Goal: Check status: Check status

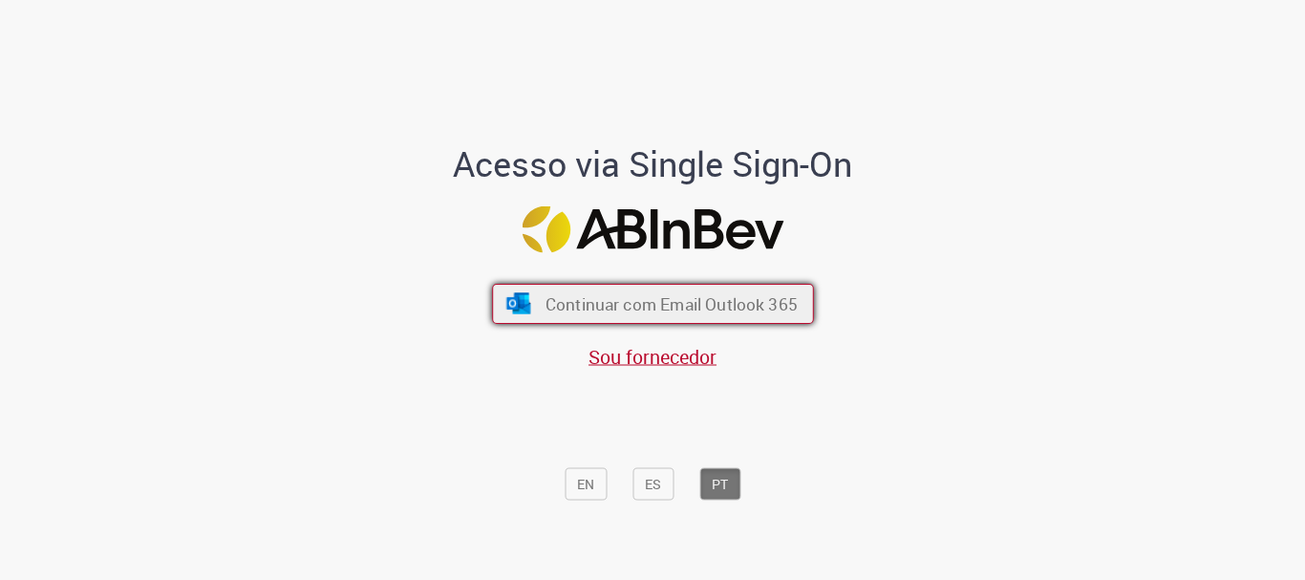
click at [603, 301] on span "Continuar com Email Outlook 365" at bounding box center [670, 304] width 252 height 22
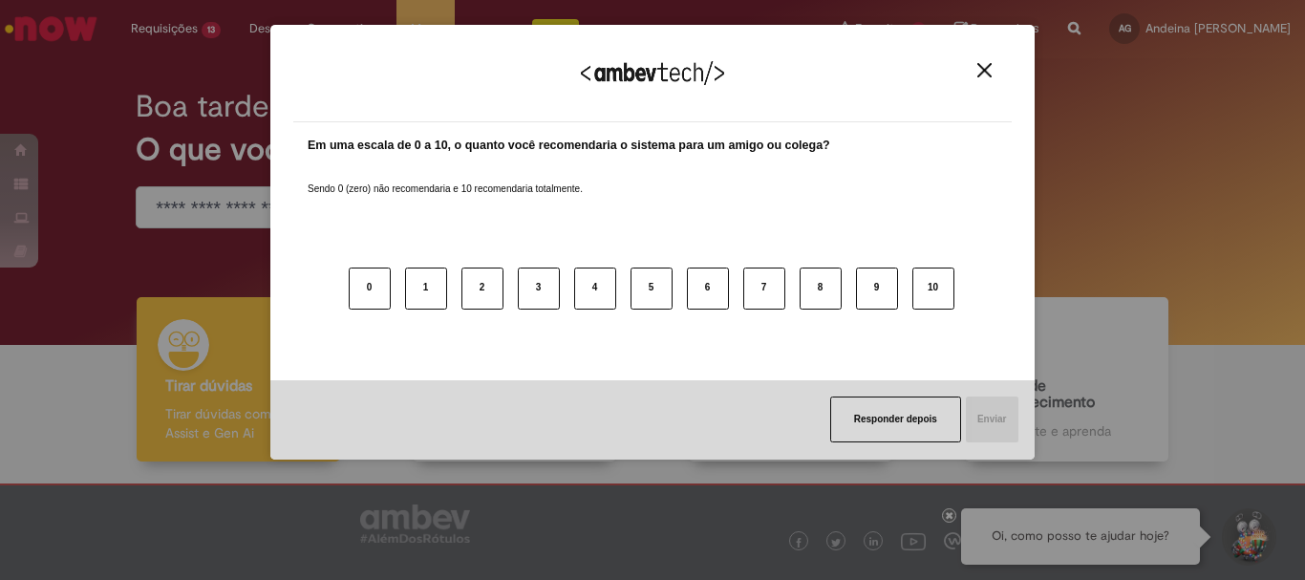
click at [980, 72] on img "Close" at bounding box center [984, 70] width 14 height 14
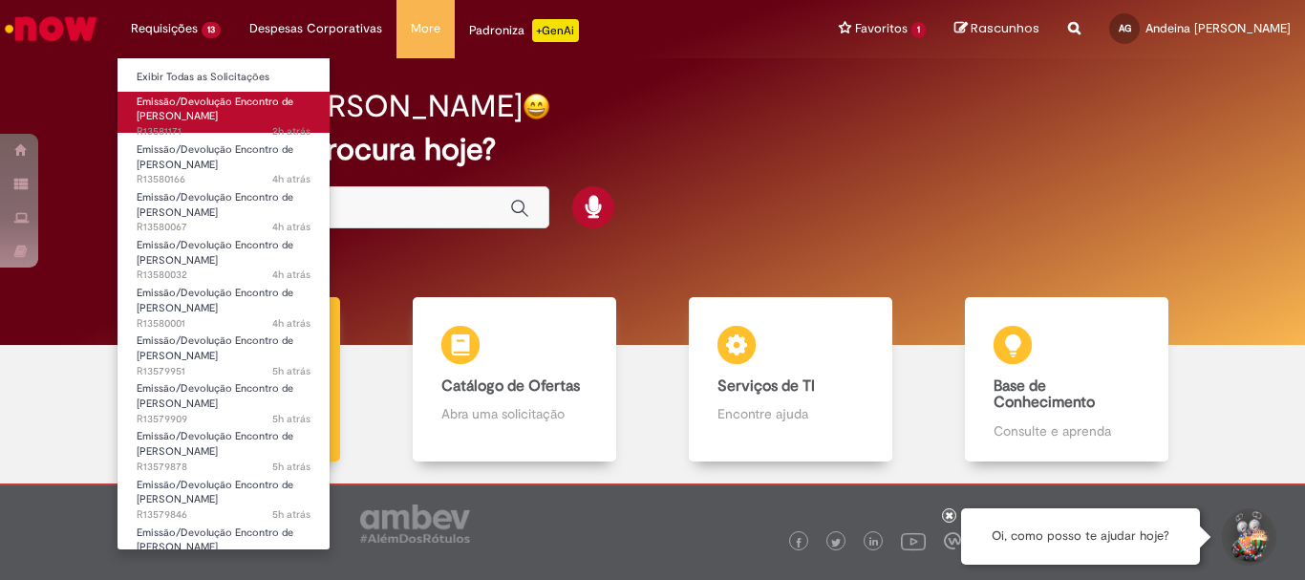
click at [183, 106] on span "Emissão/Devolução Encontro de [PERSON_NAME]" at bounding box center [215, 110] width 157 height 30
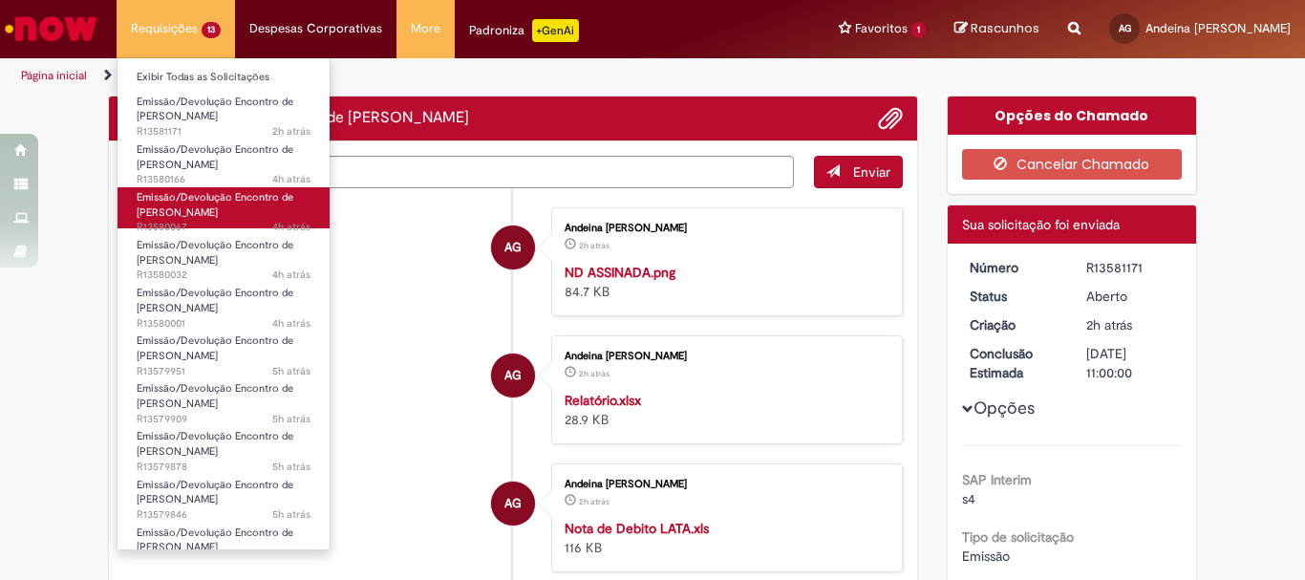
click at [190, 201] on span "Emissão/Devolução Encontro de [PERSON_NAME]" at bounding box center [215, 205] width 157 height 30
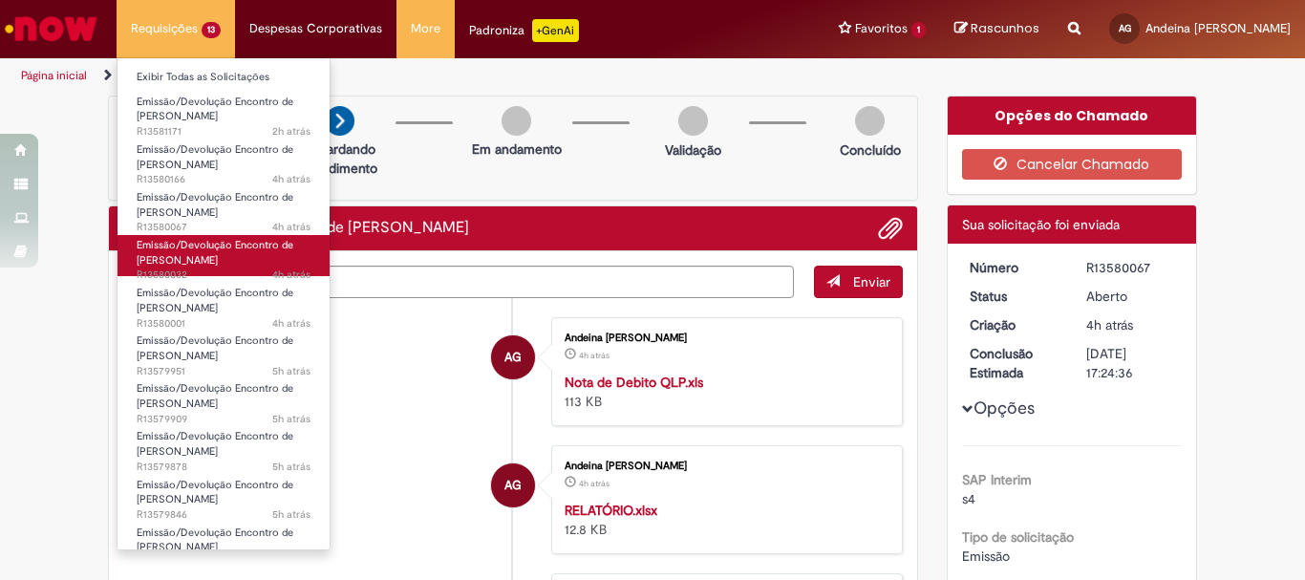
click at [195, 261] on span "Emissão/Devolução Encontro de [PERSON_NAME]" at bounding box center [215, 253] width 157 height 30
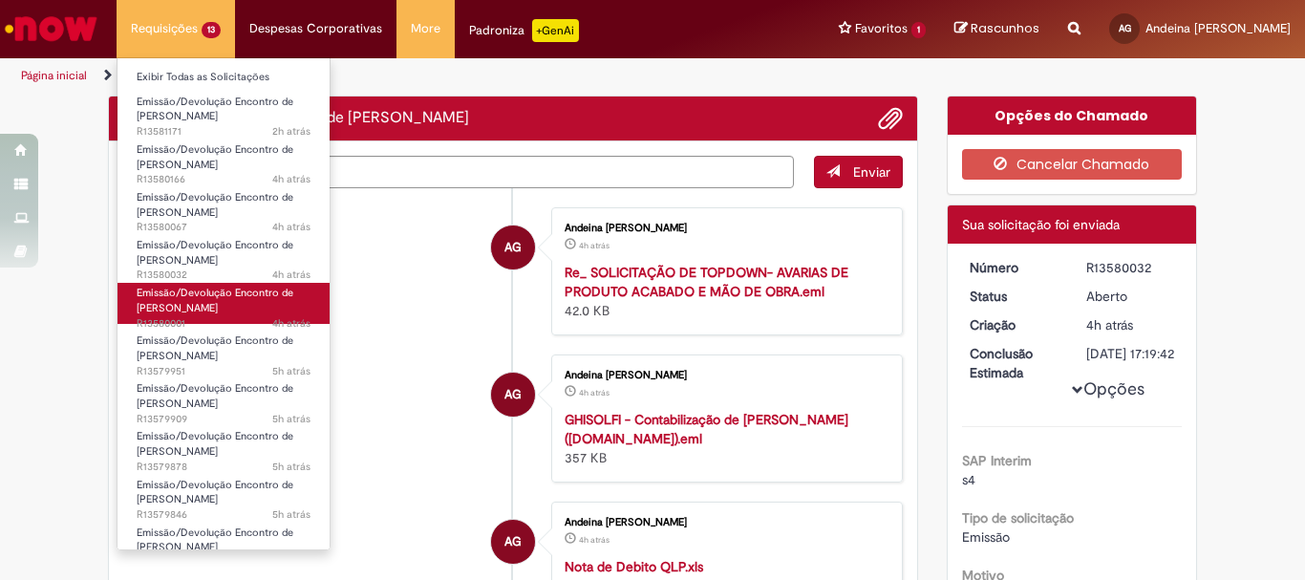
click at [196, 303] on span "Emissão/Devolução Encontro de [PERSON_NAME]" at bounding box center [215, 301] width 157 height 30
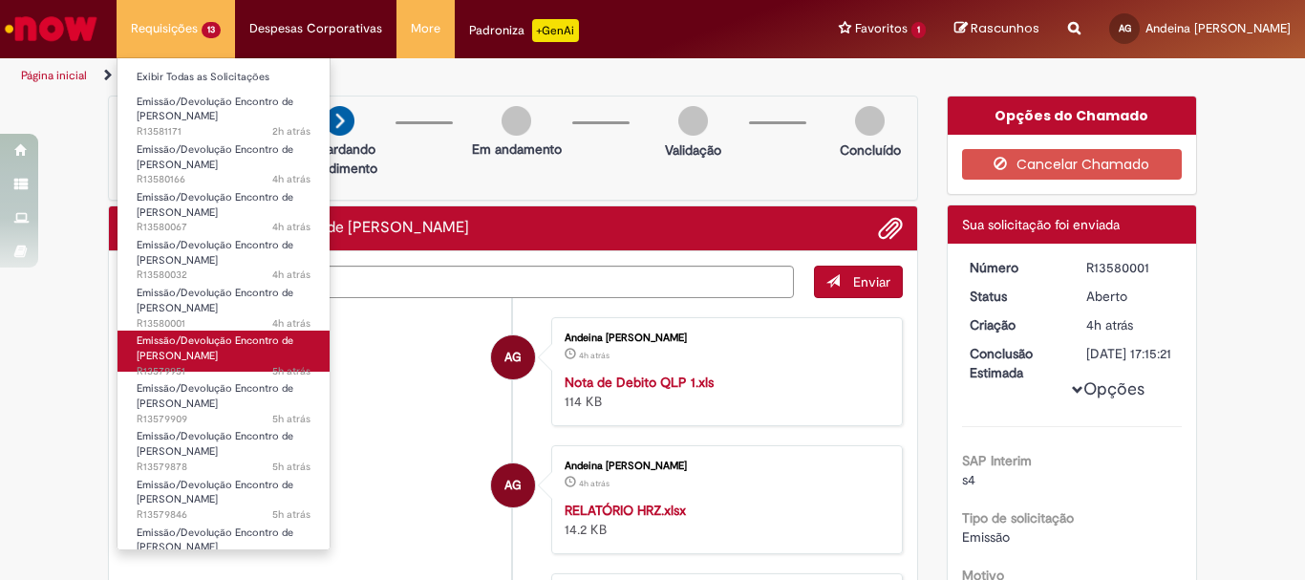
click at [222, 354] on span "Emissão/Devolução Encontro de [PERSON_NAME]" at bounding box center [215, 348] width 157 height 30
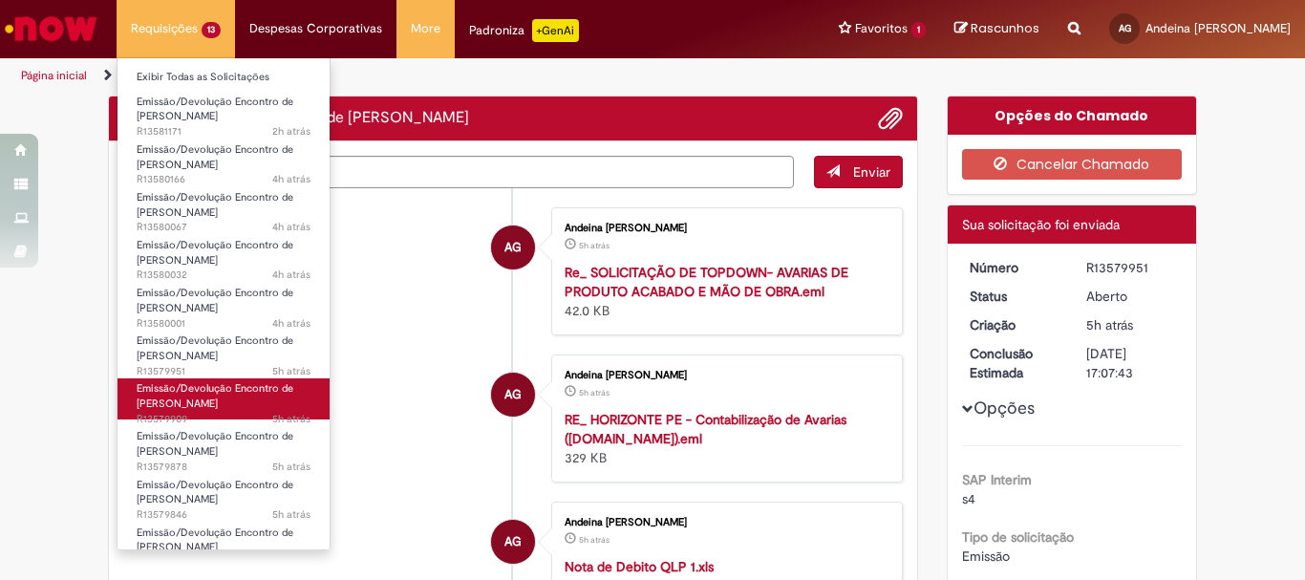
click at [226, 389] on span "Emissão/Devolução Encontro de [PERSON_NAME]" at bounding box center [215, 396] width 157 height 30
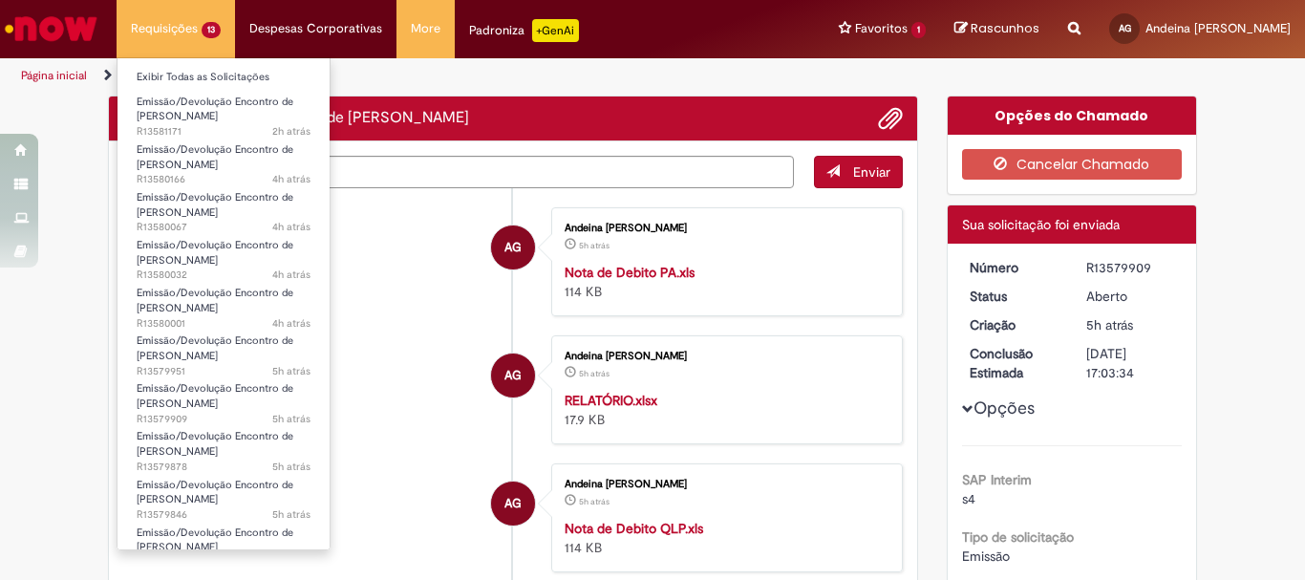
click at [236, 420] on li "Emissão/Devolução Encontro de Contas Fornecedor 5h atrás 5 horas atrás R13579878" at bounding box center [223, 443] width 212 height 48
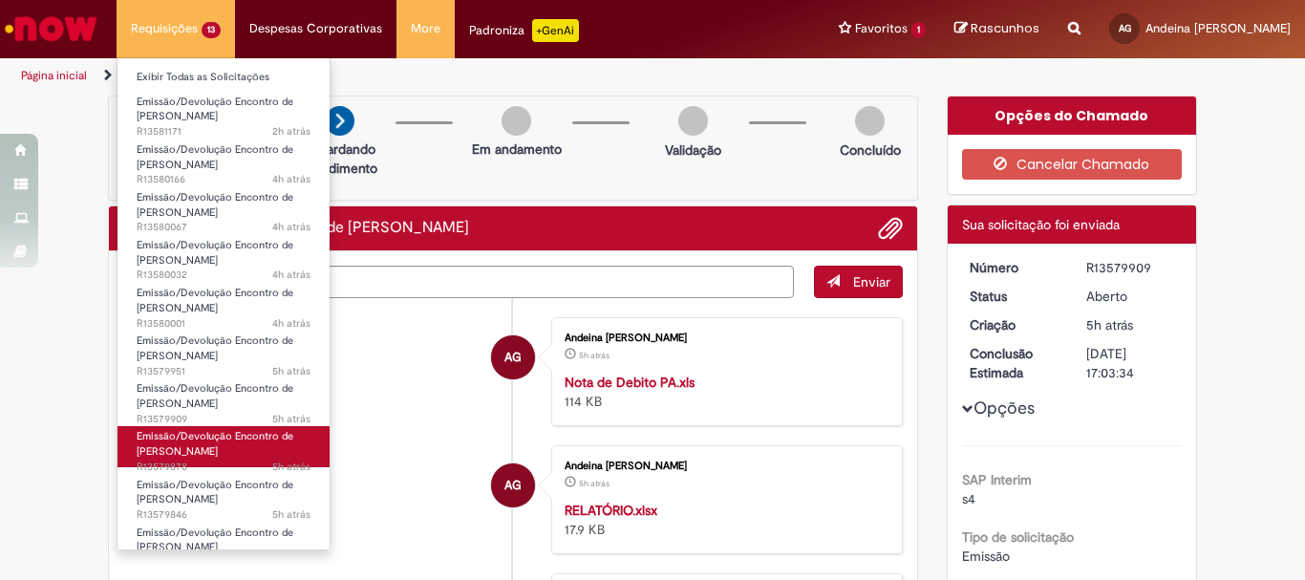
click at [232, 436] on span "Emissão/Devolução Encontro de [PERSON_NAME]" at bounding box center [215, 444] width 157 height 30
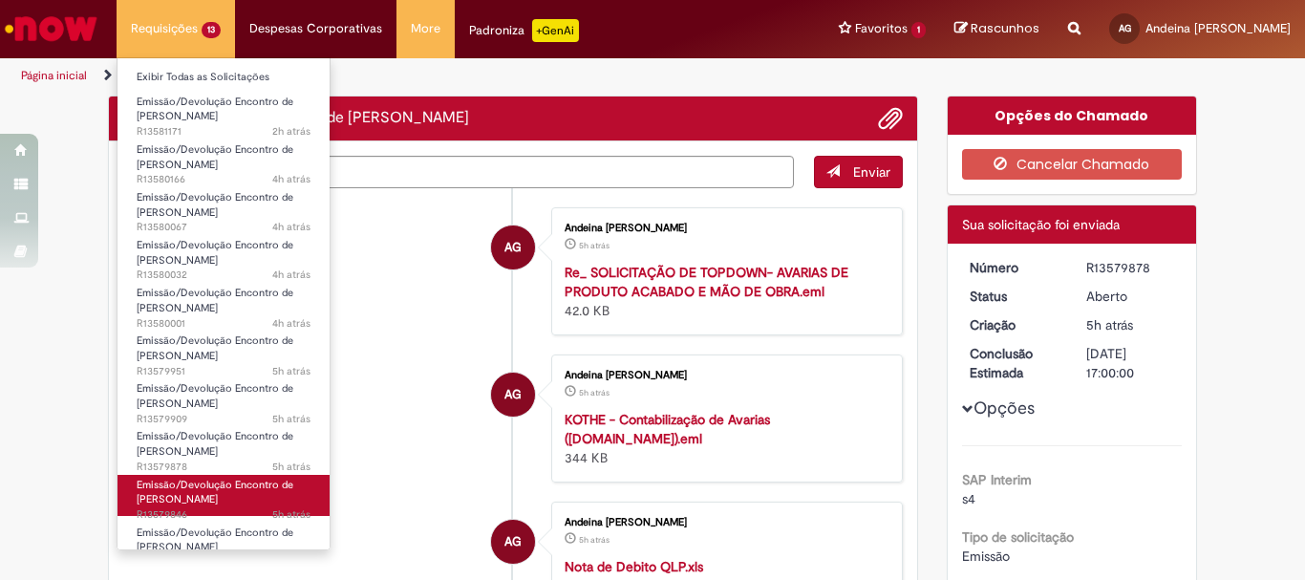
click at [223, 485] on span "Emissão/Devolução Encontro de [PERSON_NAME]" at bounding box center [215, 493] width 157 height 30
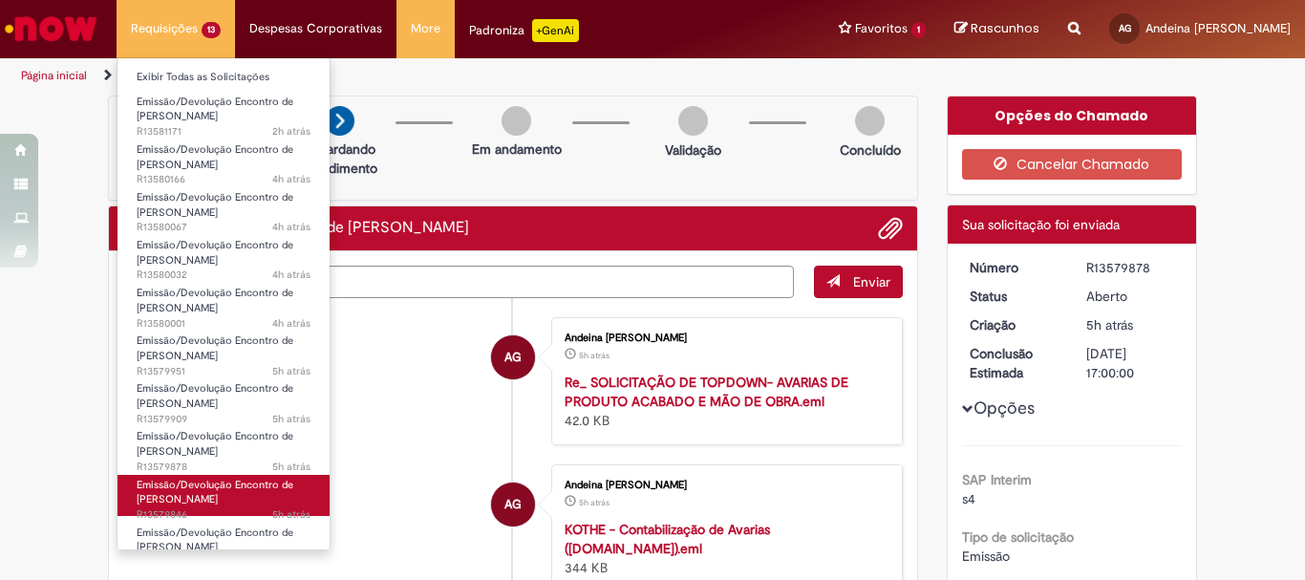
scroll to position [164, 0]
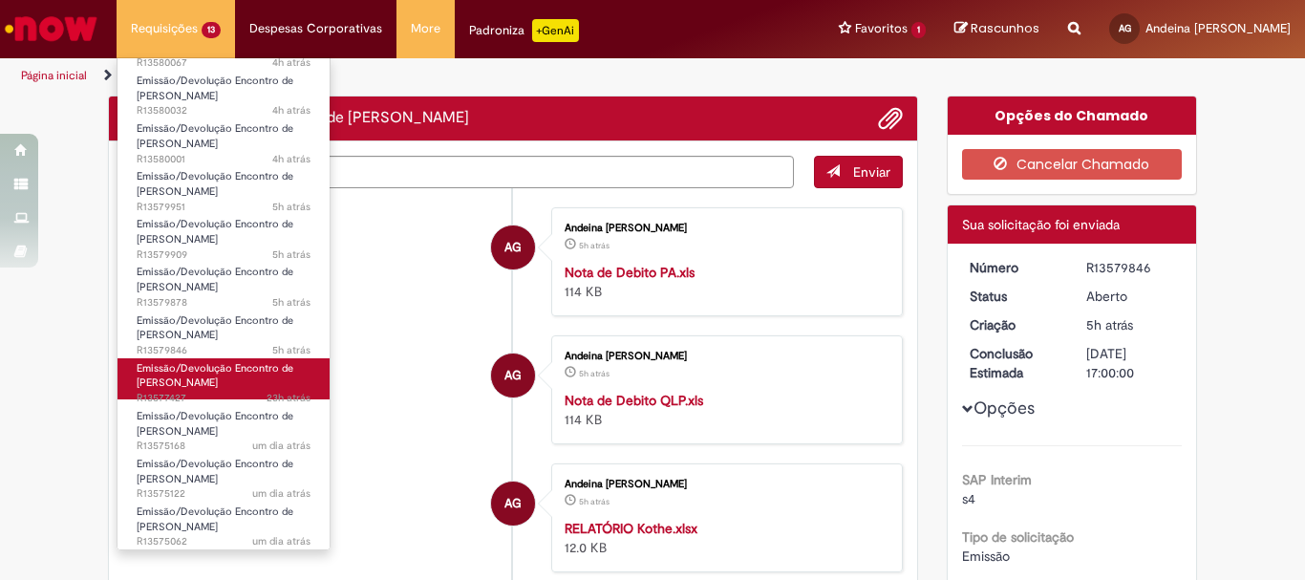
click at [210, 381] on span "Emissão/Devolução Encontro de [PERSON_NAME]" at bounding box center [215, 376] width 157 height 30
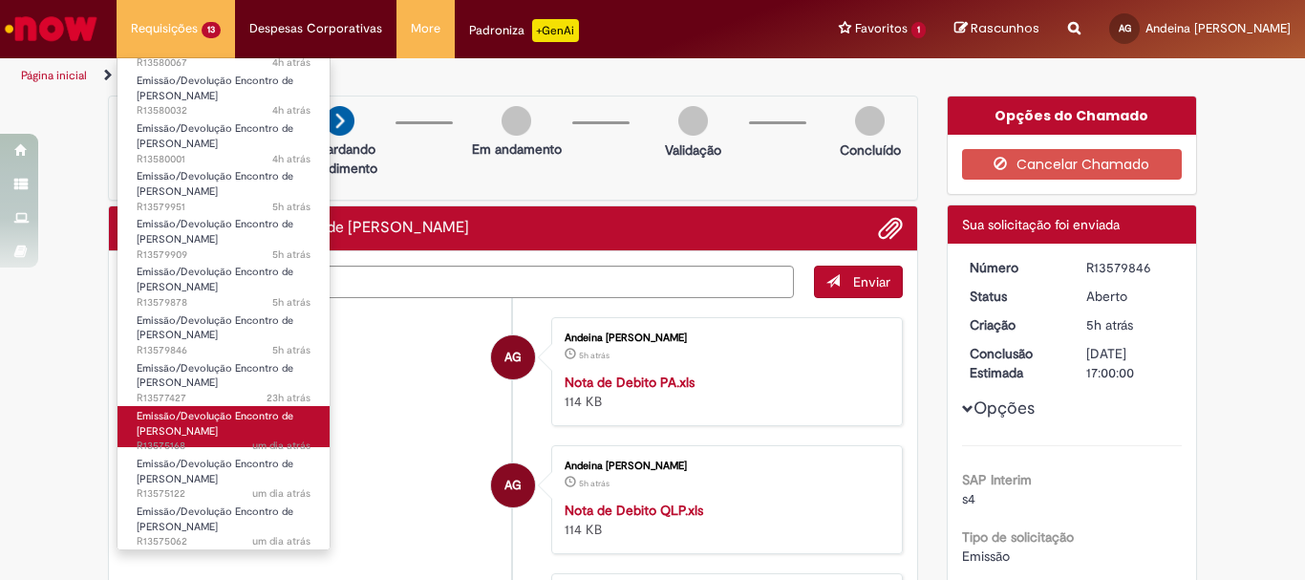
click at [212, 444] on span "um dia atrás um dia atrás R13575168" at bounding box center [224, 445] width 174 height 15
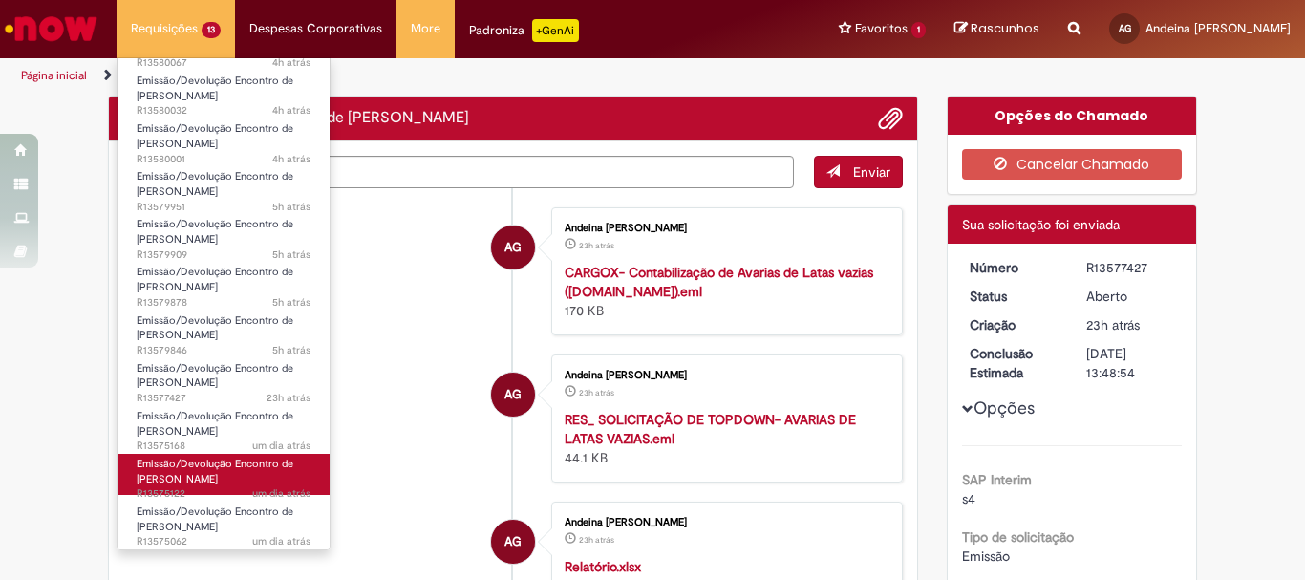
click at [214, 469] on span "Emissão/Devolução Encontro de [PERSON_NAME]" at bounding box center [215, 472] width 157 height 30
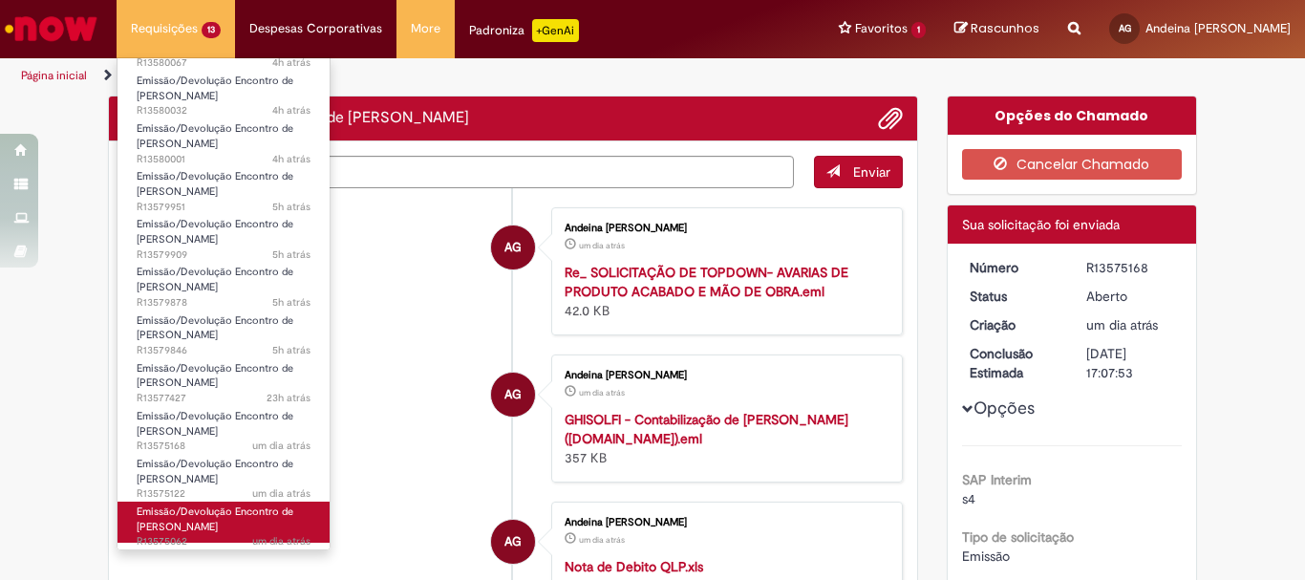
click at [211, 517] on span "Emissão/Devolução Encontro de [PERSON_NAME]" at bounding box center [215, 519] width 157 height 30
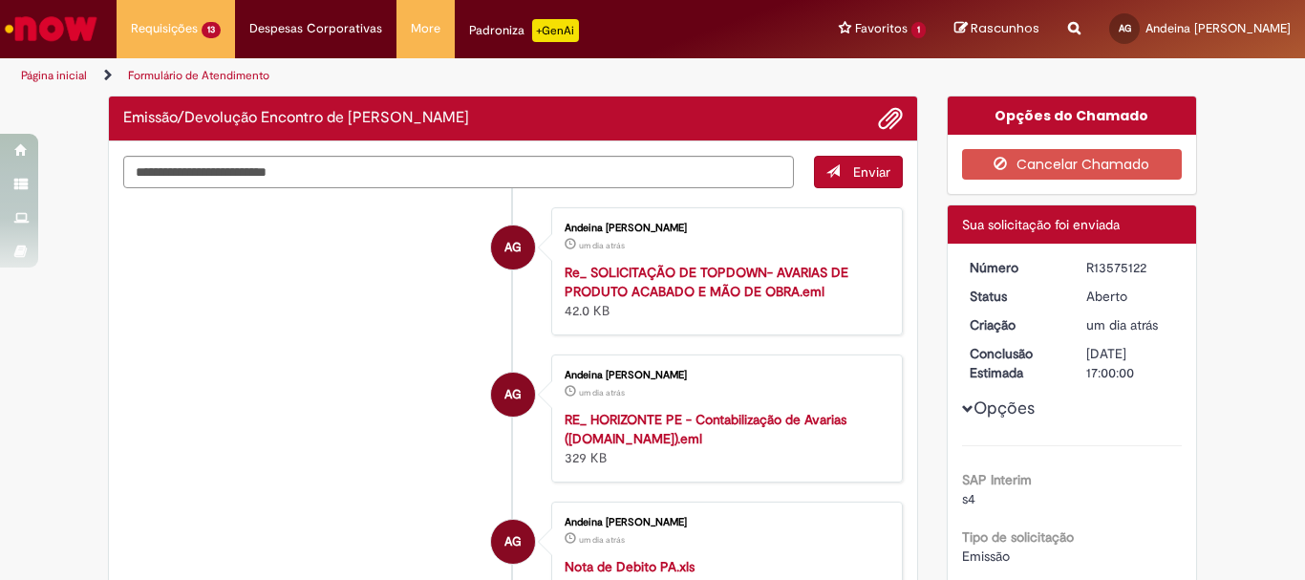
click at [391, 393] on li "AG Andeina Vitoria Goncalves um dia atrás um dia atrás RE_ HORIZONTE PE - Conta…" at bounding box center [512, 418] width 779 height 128
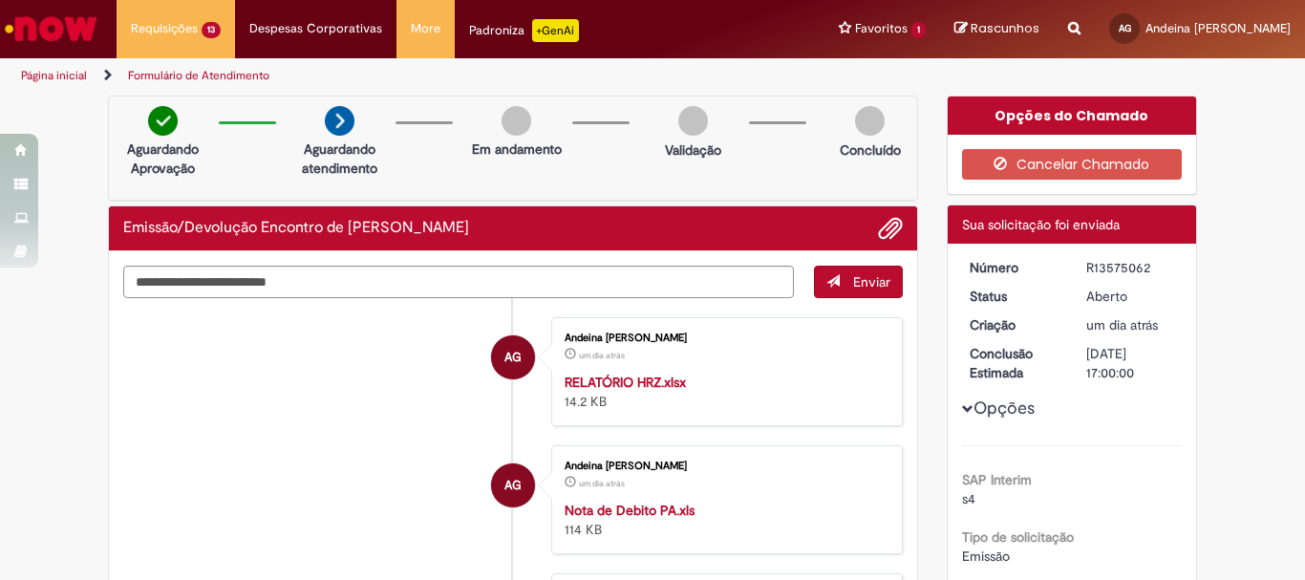
scroll to position [287, 0]
